Goal: Check status: Check status

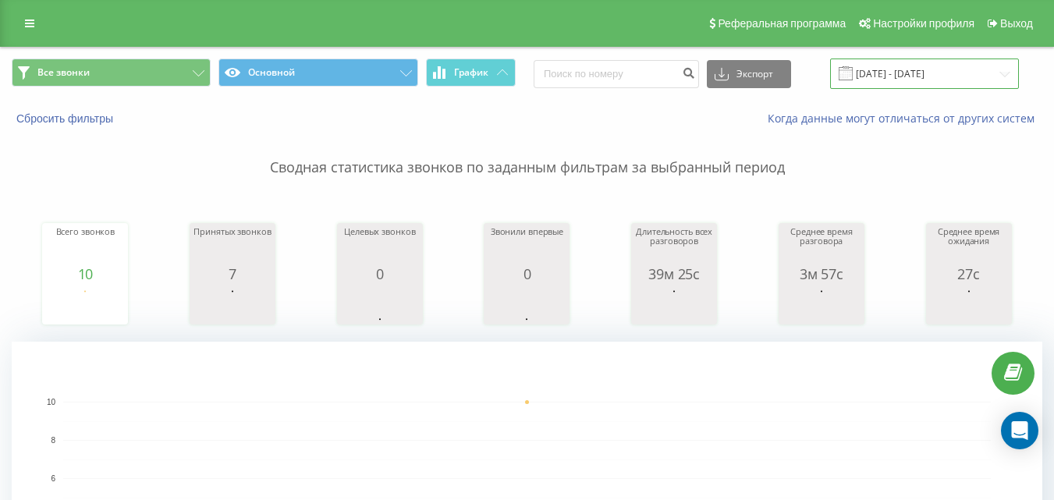
click at [900, 73] on input "[DATE] - [DATE]" at bounding box center [924, 74] width 189 height 30
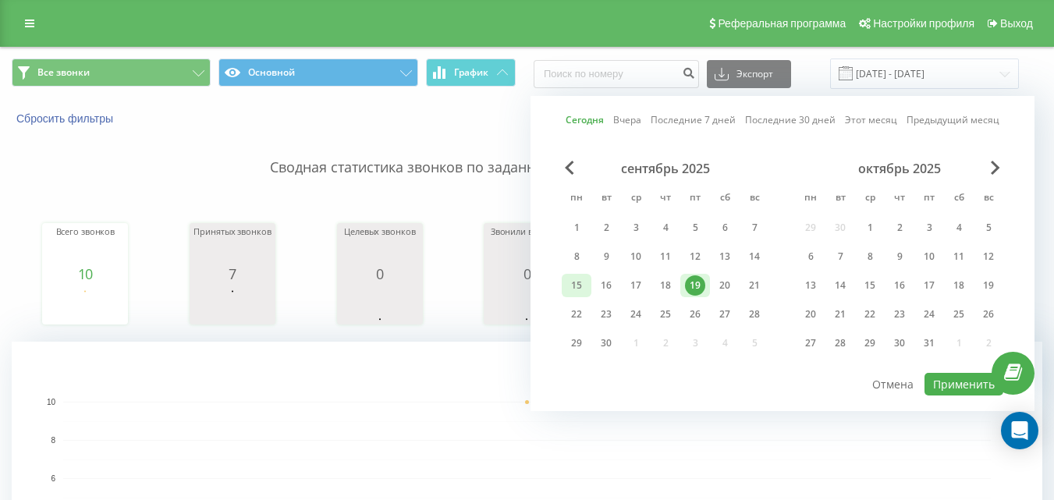
click at [575, 289] on div "15" at bounding box center [576, 285] width 20 height 20
click at [697, 284] on div "19" at bounding box center [695, 285] width 20 height 20
click at [966, 385] on button "Применить" at bounding box center [964, 384] width 79 height 23
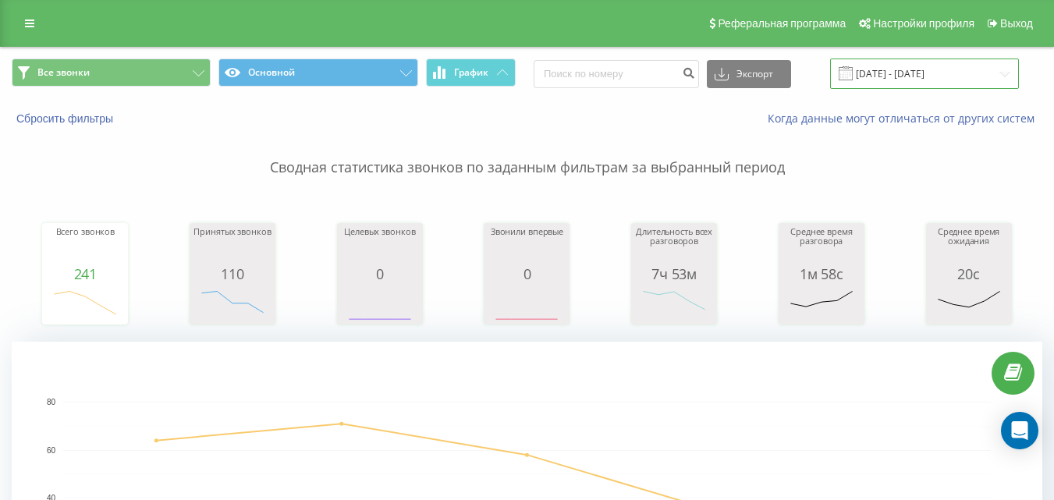
click at [886, 76] on input "[DATE] - [DATE]" at bounding box center [924, 74] width 189 height 30
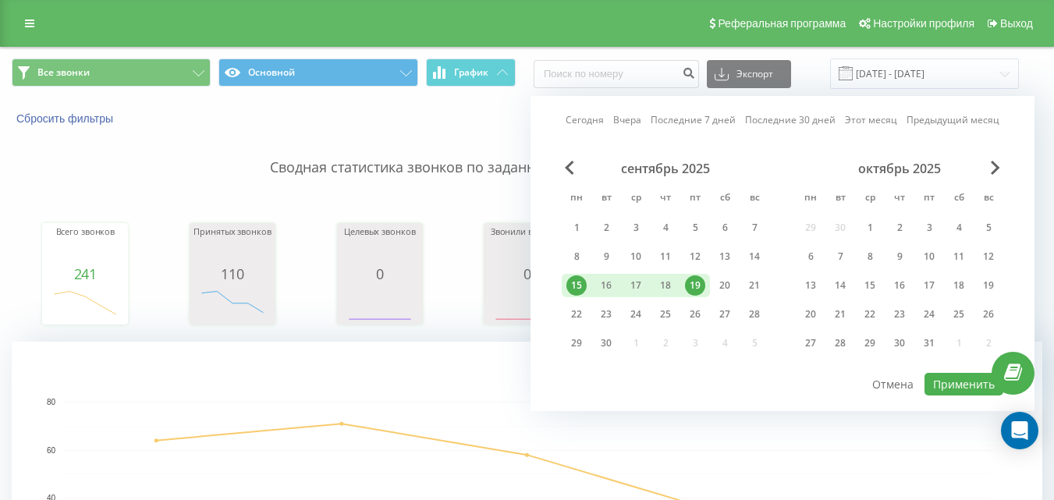
click at [687, 286] on div "19" at bounding box center [695, 285] width 20 height 20
click at [963, 387] on button "Применить" at bounding box center [964, 384] width 79 height 23
type input "[DATE] - [DATE]"
